Goal: Task Accomplishment & Management: Manage account settings

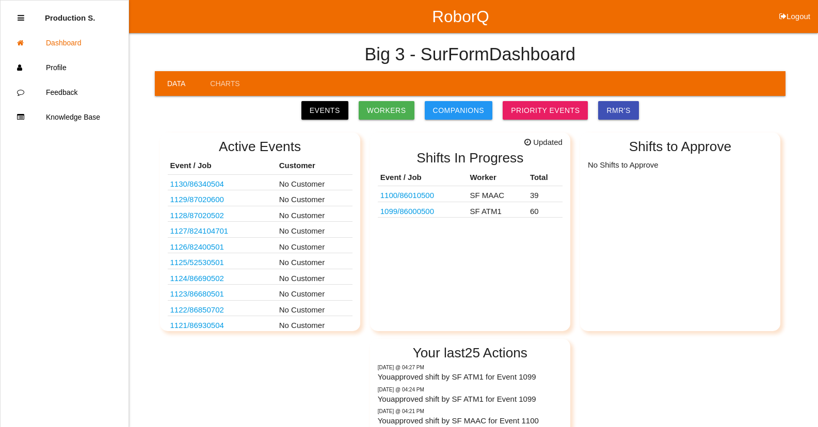
click at [426, 213] on link "1099 / 86000500" at bounding box center [407, 211] width 54 height 9
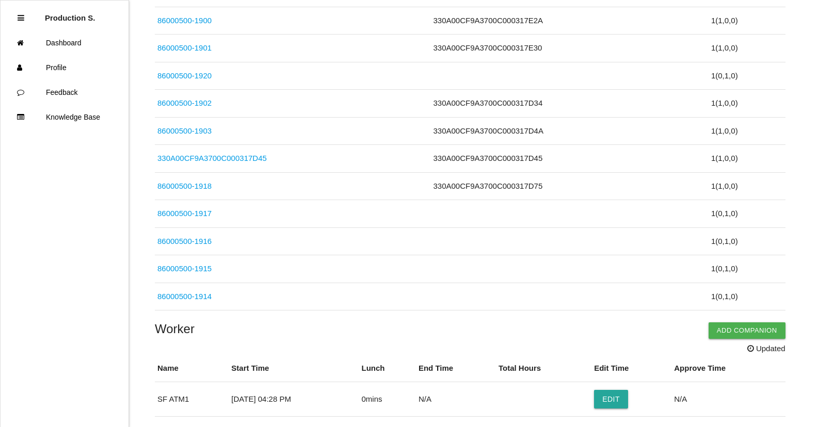
scroll to position [1659, 0]
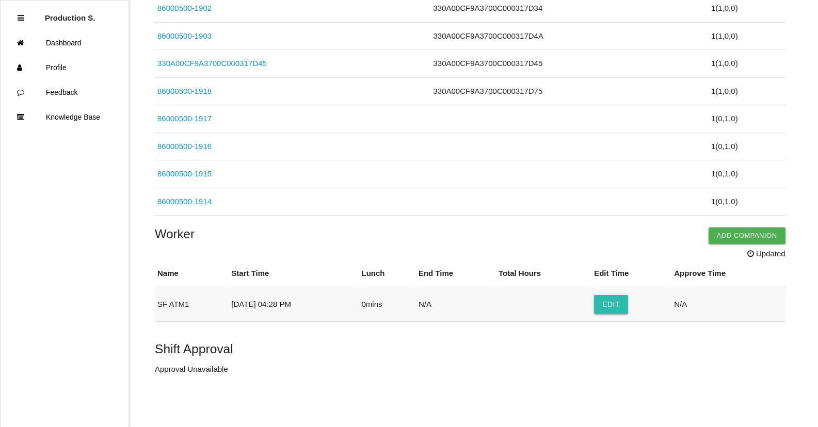
click at [620, 310] on button "Edit" at bounding box center [611, 304] width 34 height 19
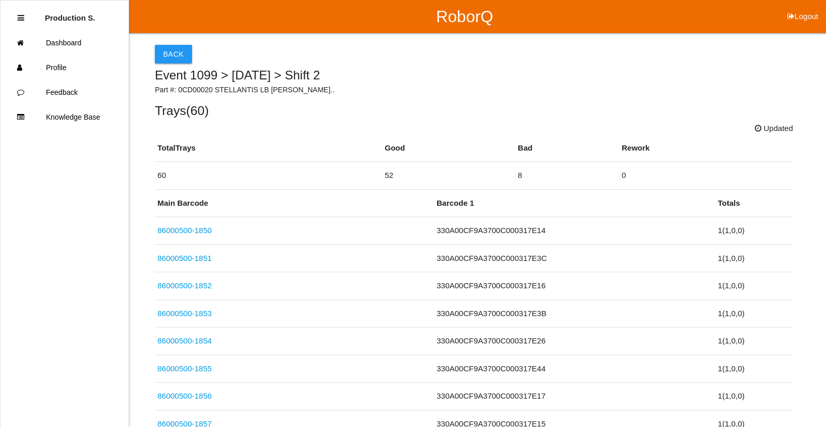
select select "4"
select select "28"
select select "2"
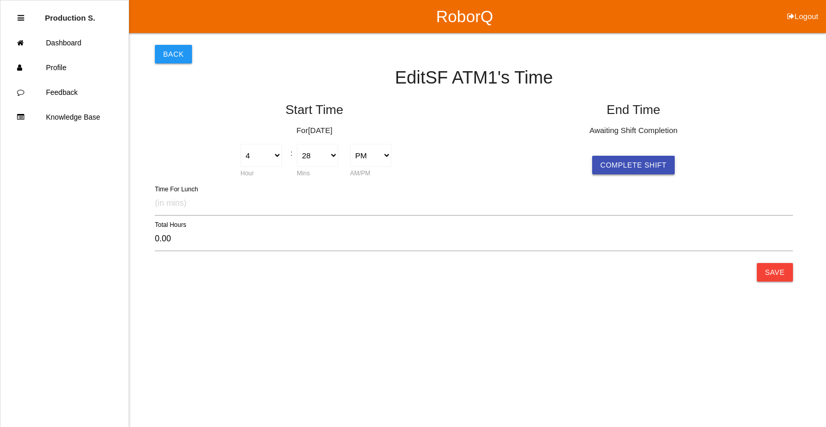
click at [632, 162] on button "Complete Shift" at bounding box center [633, 165] width 83 height 19
select select "4"
select select "28"
select select "2"
click at [778, 276] on button "Save" at bounding box center [775, 272] width 36 height 19
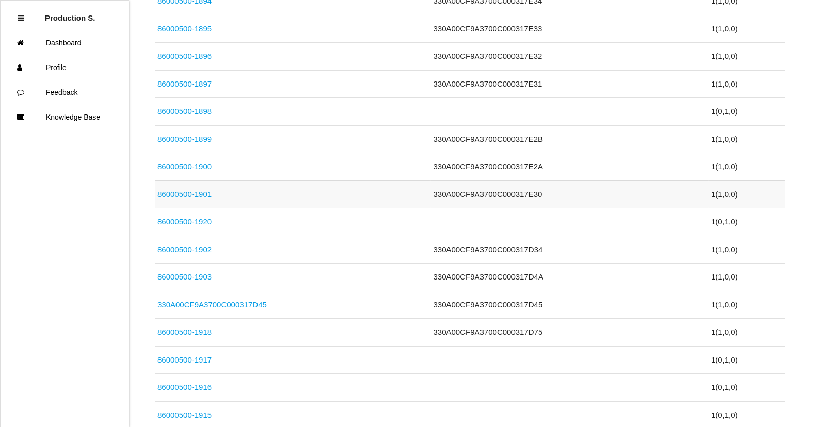
scroll to position [1635, 0]
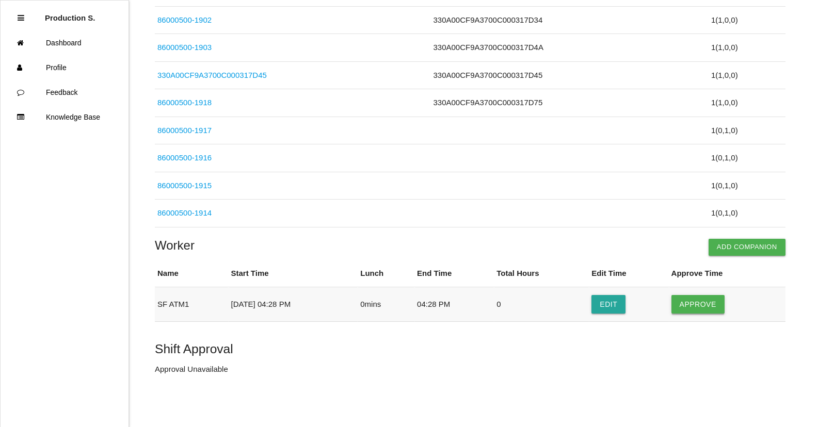
click at [693, 309] on button "Approve" at bounding box center [698, 304] width 53 height 19
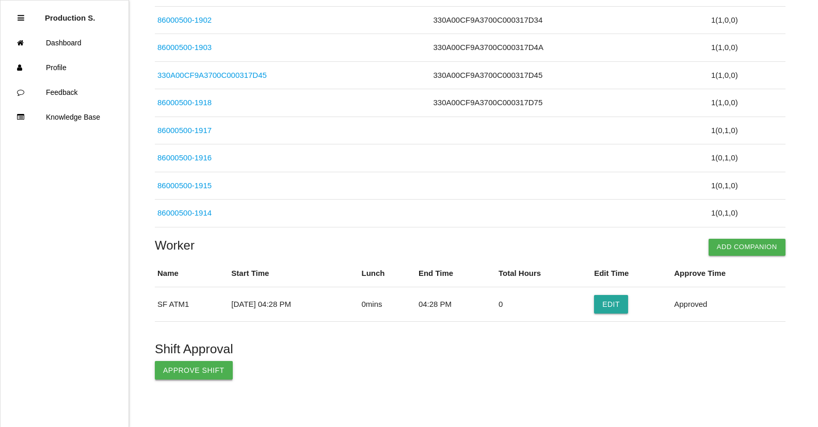
click at [193, 368] on button "Approve Shift" at bounding box center [194, 370] width 78 height 19
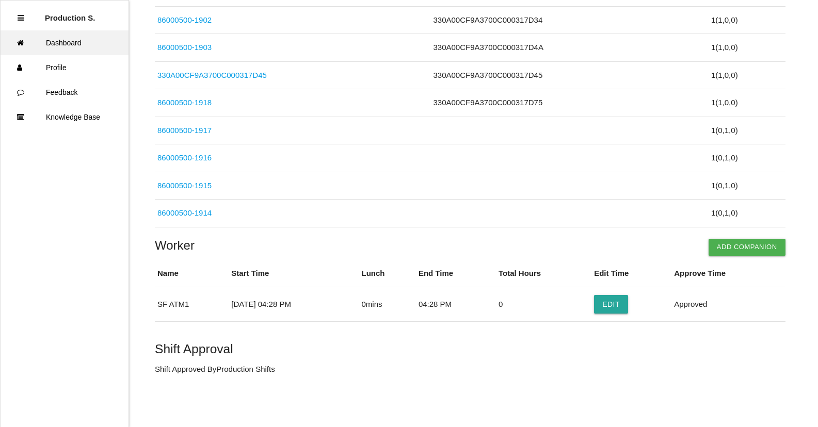
click at [78, 47] on link "Dashboard" at bounding box center [65, 42] width 128 height 25
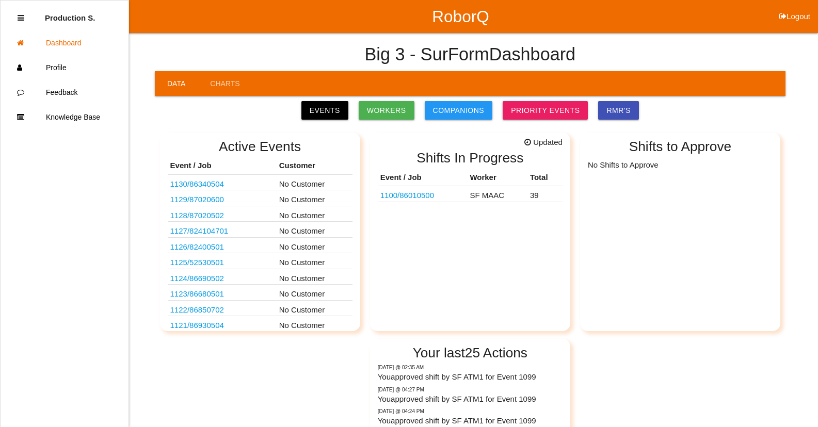
click at [407, 195] on link "1100 / 86010500" at bounding box center [407, 195] width 54 height 9
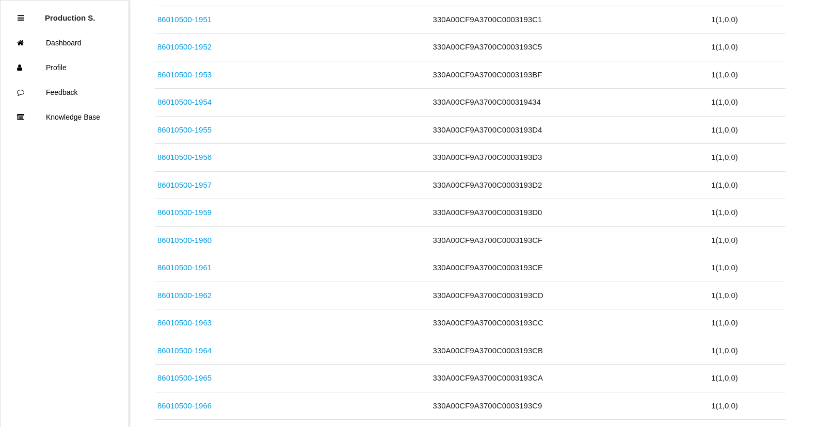
scroll to position [1078, 0]
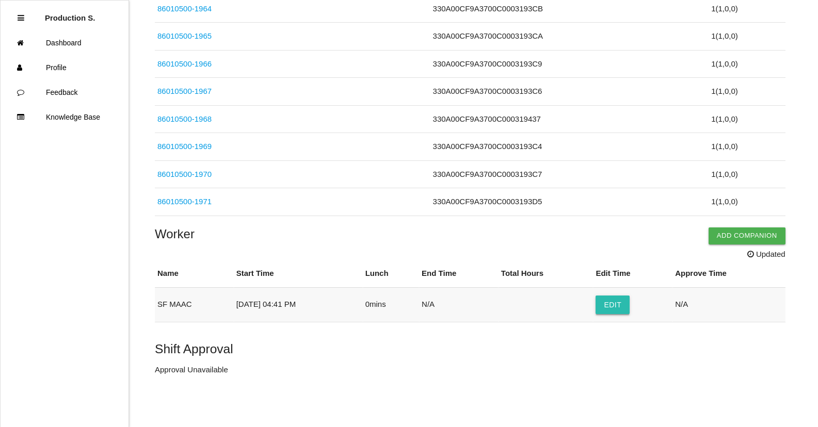
click at [616, 304] on button "Edit" at bounding box center [613, 305] width 34 height 19
select select "4"
select select "41"
select select "2"
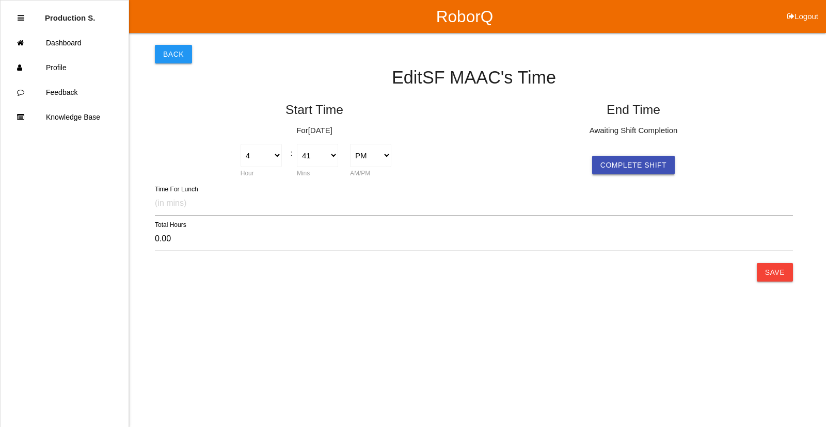
click at [646, 171] on button "Complete Shift" at bounding box center [633, 165] width 83 height 19
select select "4"
select select "41"
select select "2"
click at [778, 279] on button "Save" at bounding box center [775, 272] width 36 height 19
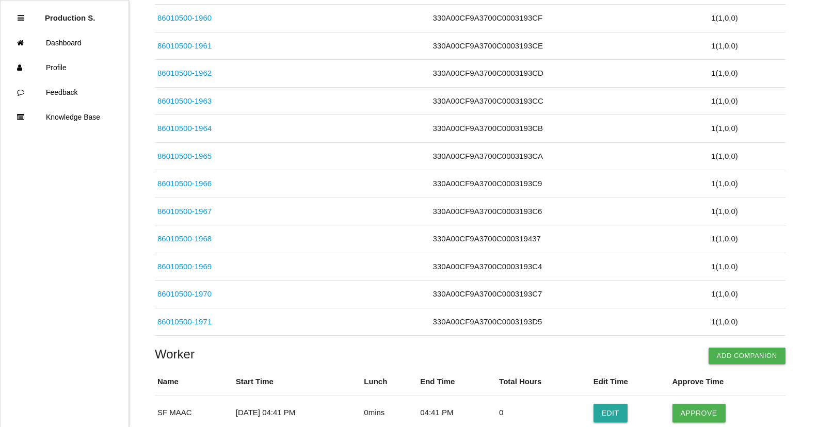
scroll to position [1055, 0]
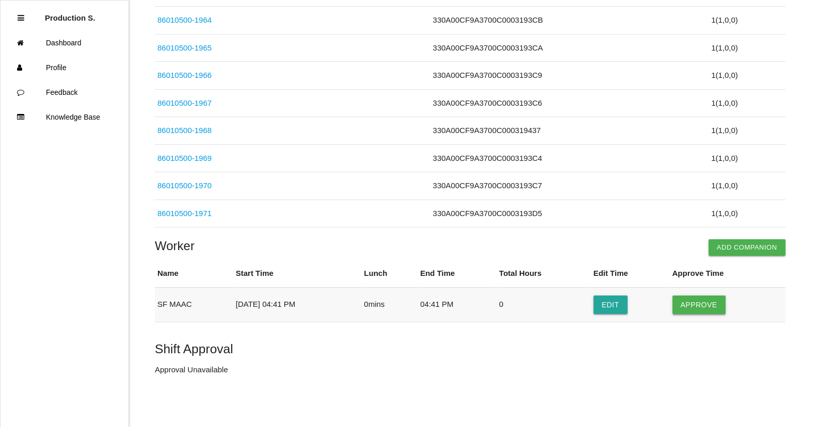
click at [698, 299] on button "Approve" at bounding box center [699, 305] width 53 height 19
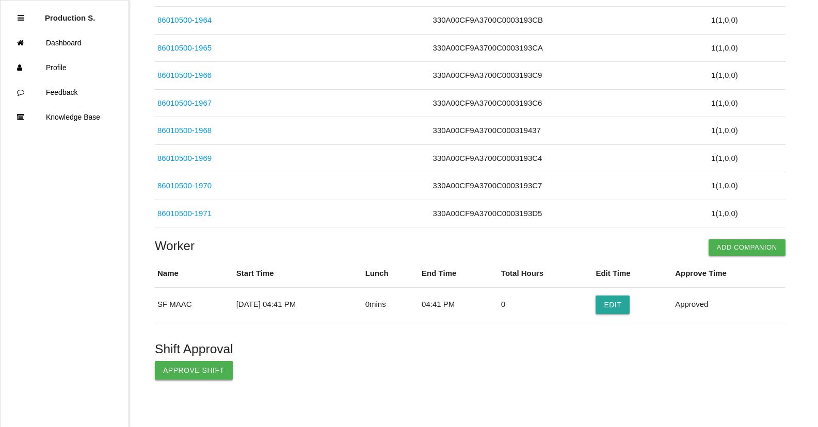
click at [160, 366] on button "Approve Shift" at bounding box center [194, 370] width 78 height 19
click at [168, 373] on p "Shift Approved By Production Shifts" at bounding box center [470, 370] width 631 height 12
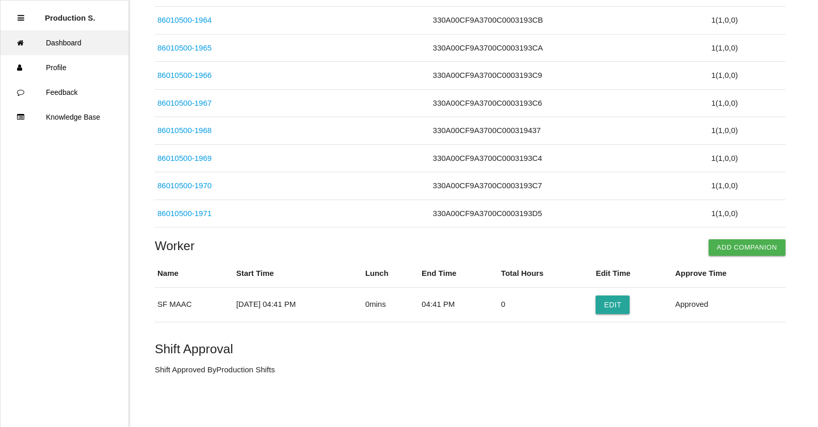
click at [51, 42] on link "Dashboard" at bounding box center [65, 42] width 128 height 25
